Goal: Information Seeking & Learning: Learn about a topic

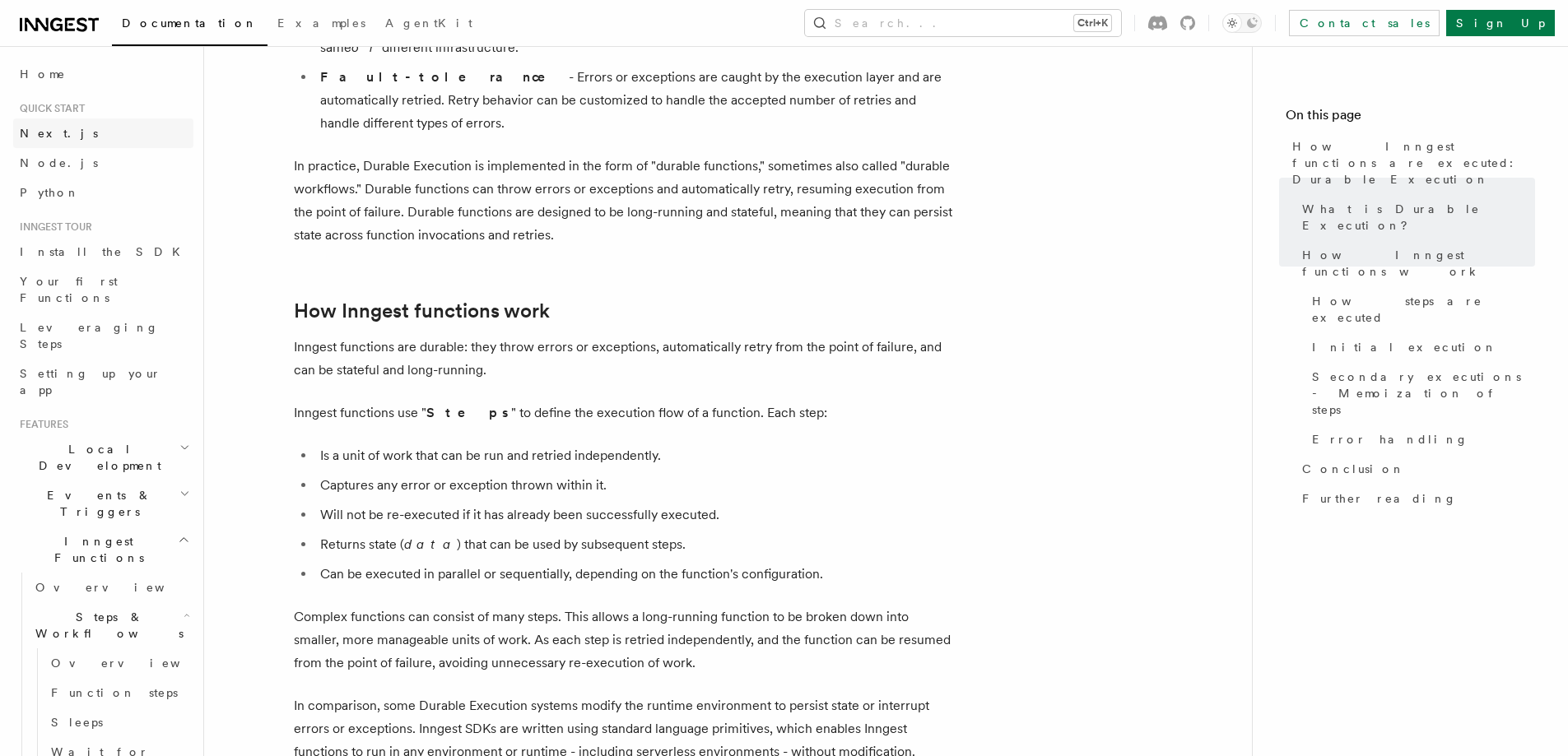
click at [59, 131] on link "Next.js" at bounding box center [103, 133] width 180 height 30
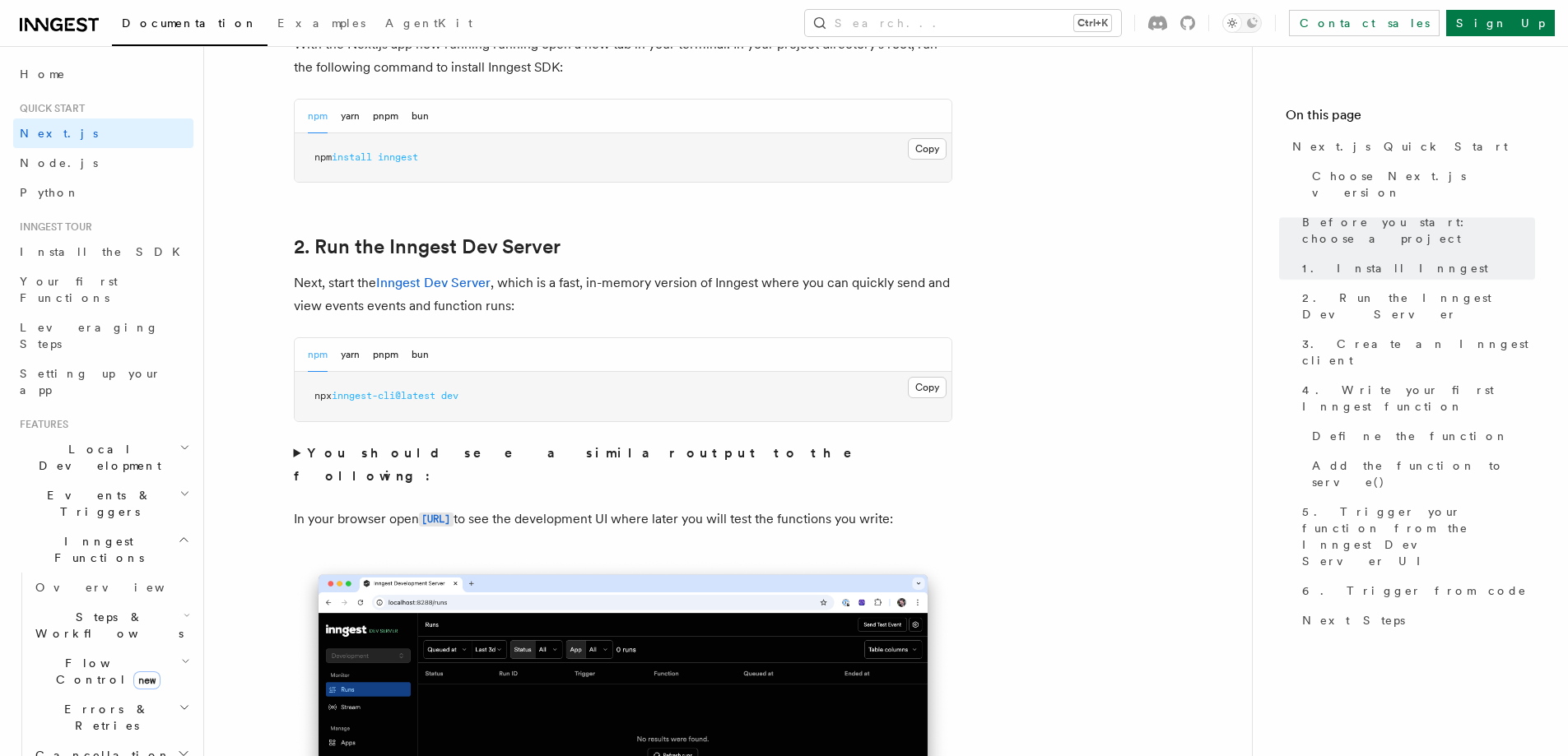
scroll to position [987, 0]
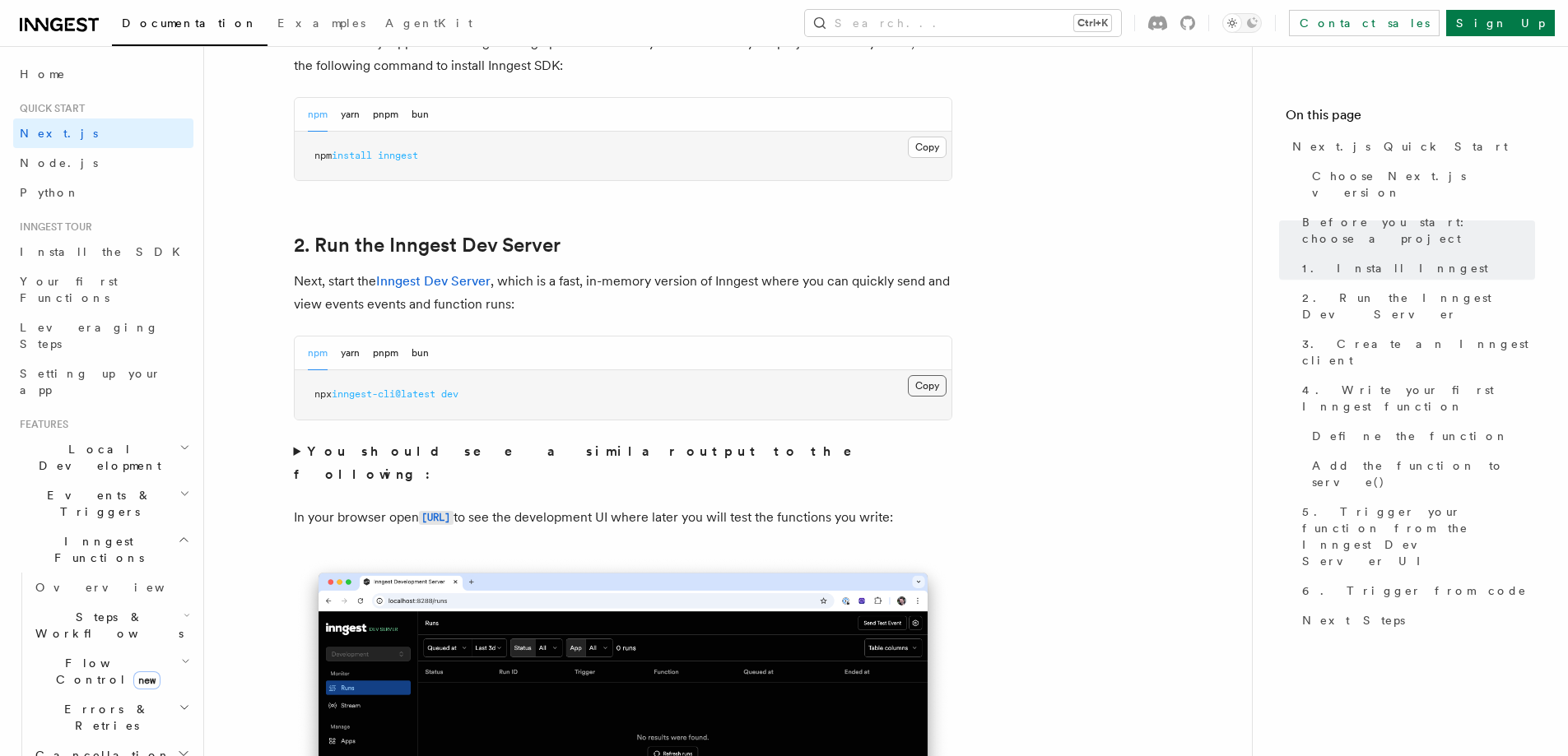
click at [924, 383] on button "Copy Copied" at bounding box center [926, 385] width 39 height 22
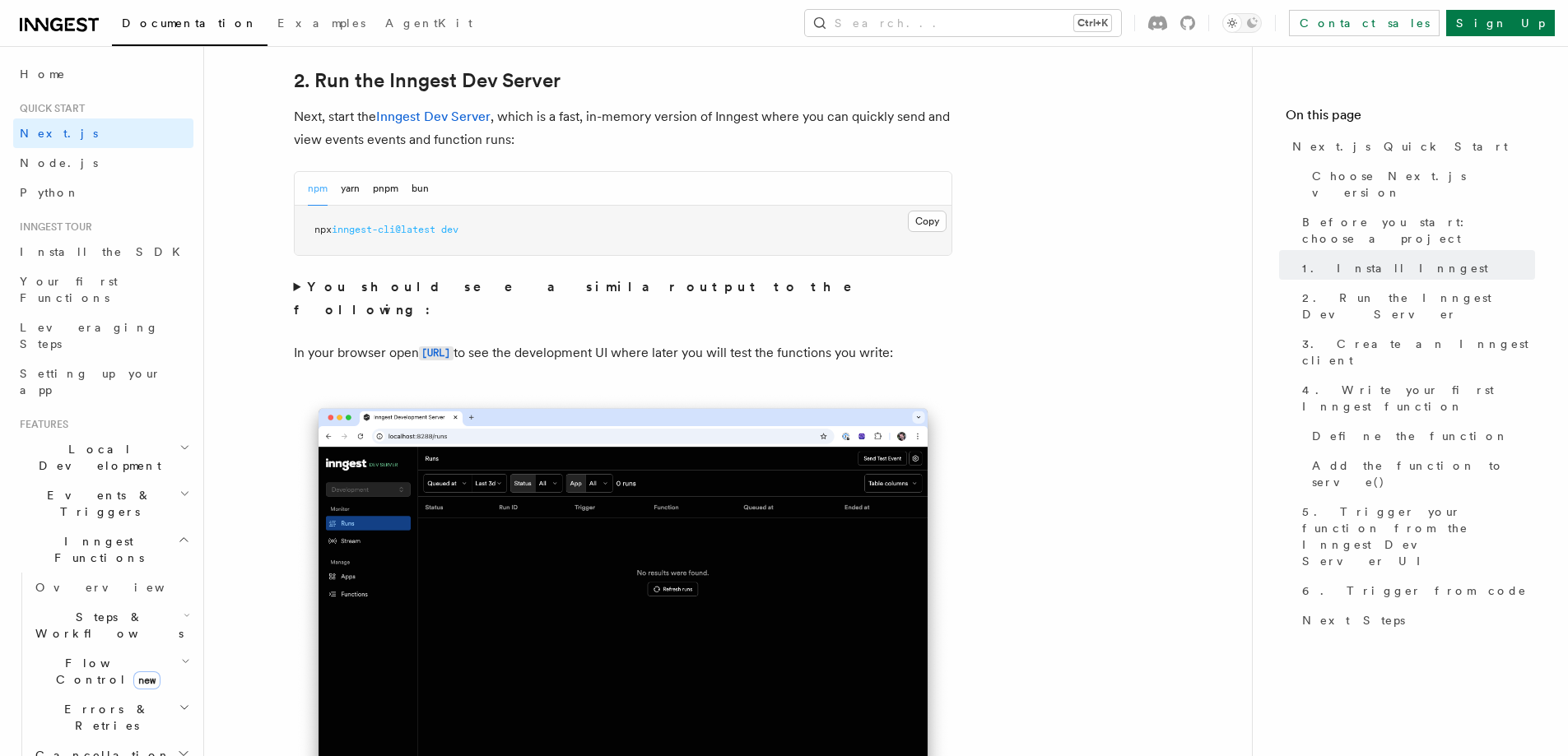
click at [426, 295] on summary "You should see a similar output to the following:" at bounding box center [623, 298] width 659 height 46
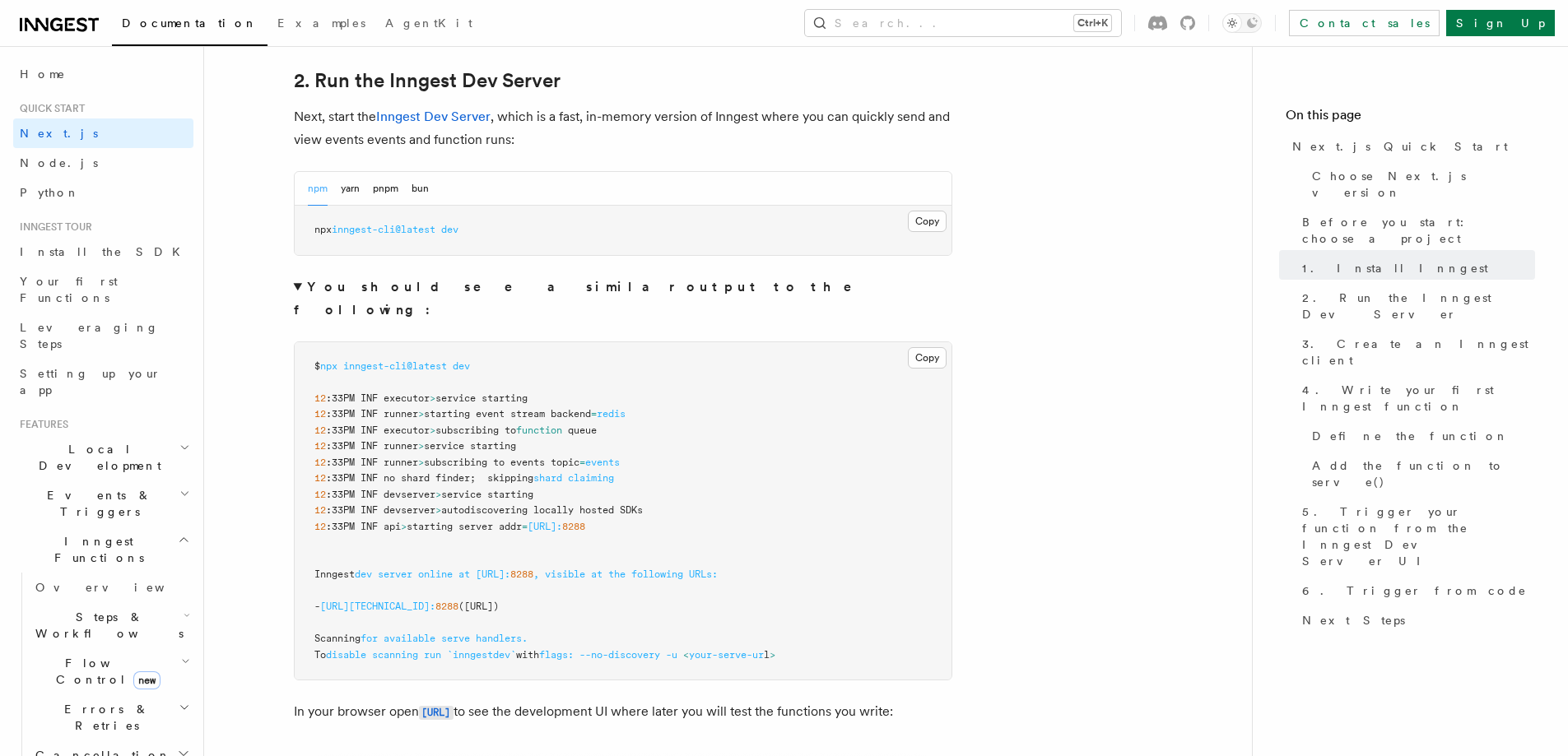
click at [420, 291] on strong "You should see a similar output to the following:" at bounding box center [584, 298] width 582 height 39
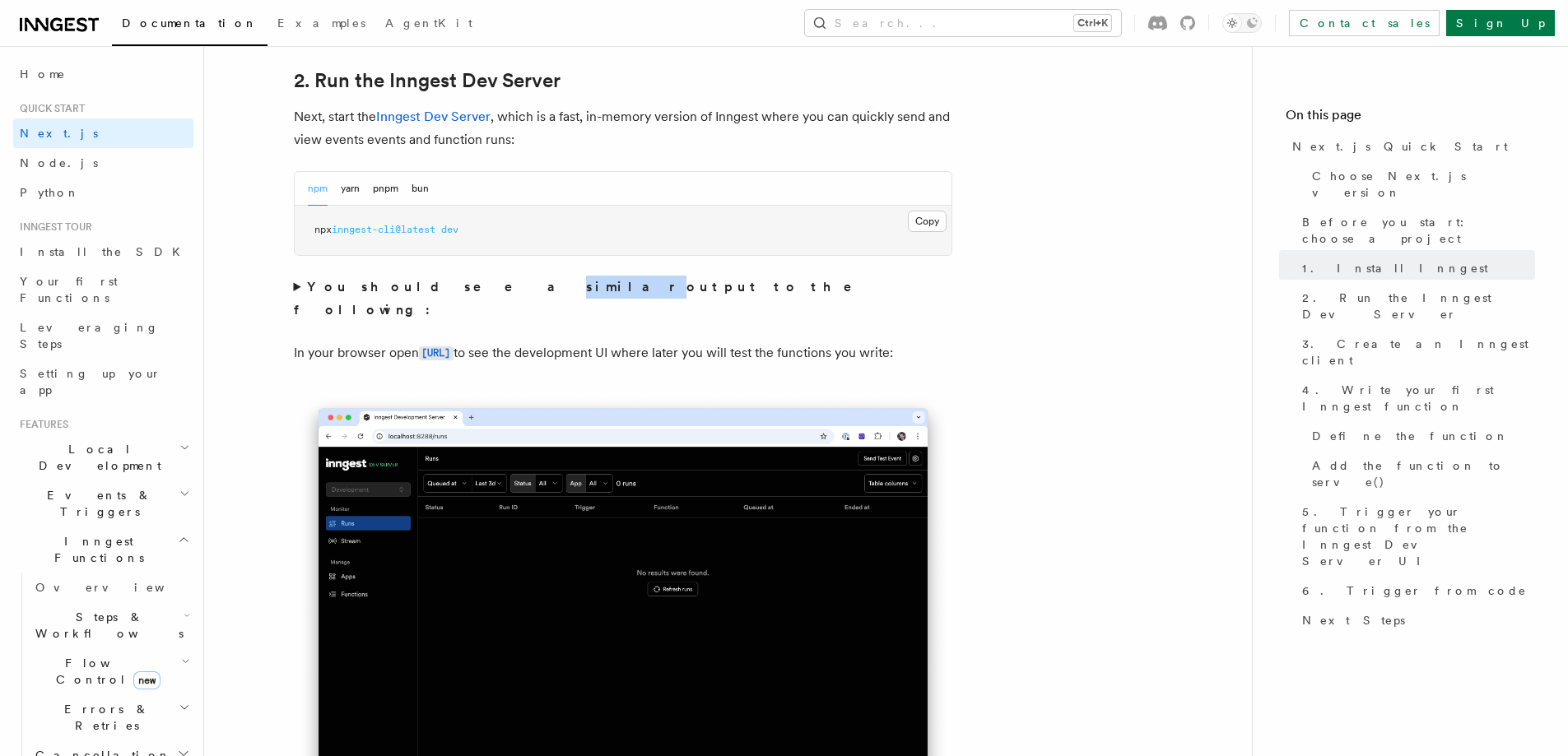
click at [420, 291] on strong "You should see a similar output to the following:" at bounding box center [584, 298] width 582 height 39
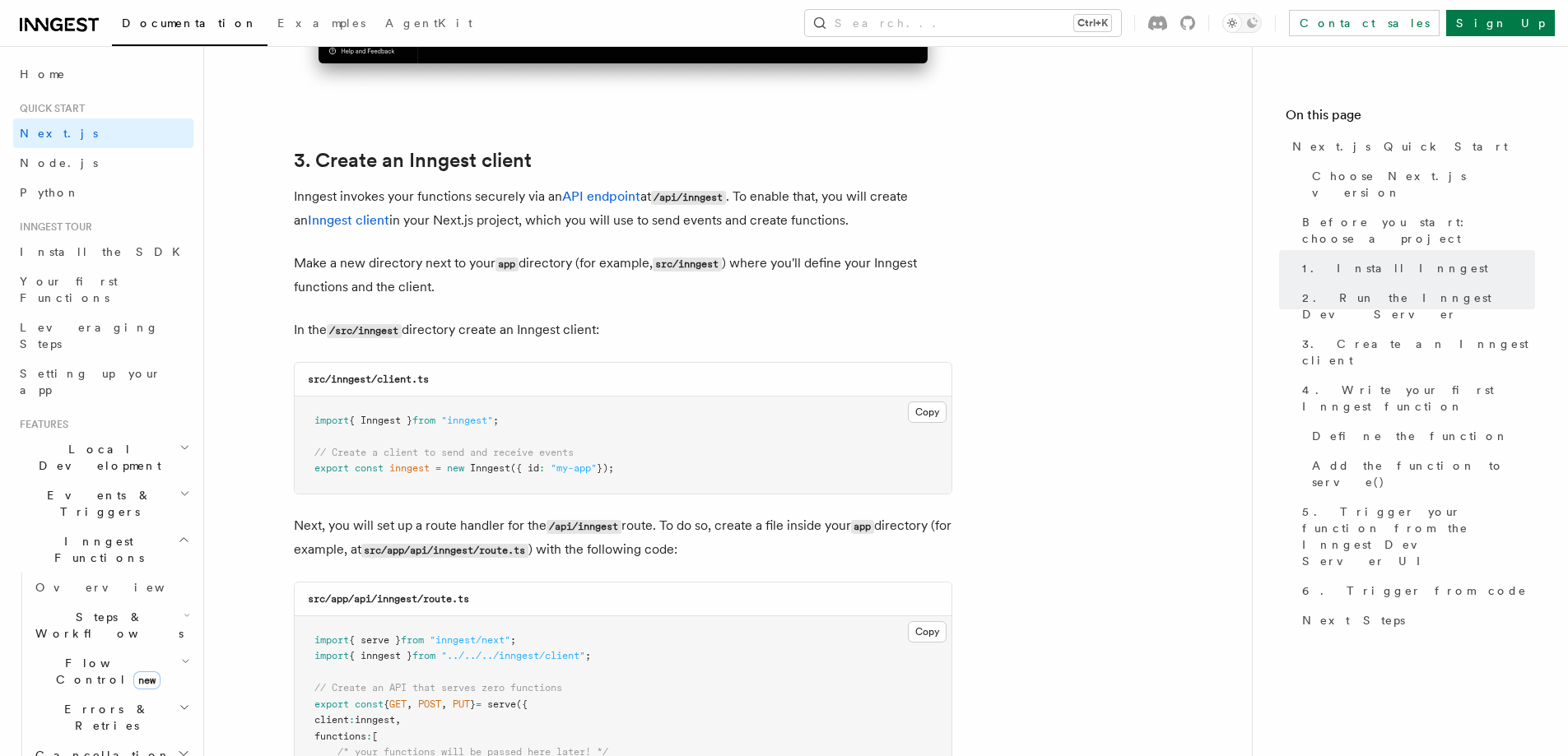
scroll to position [2221, 0]
